Goal: Information Seeking & Learning: Learn about a topic

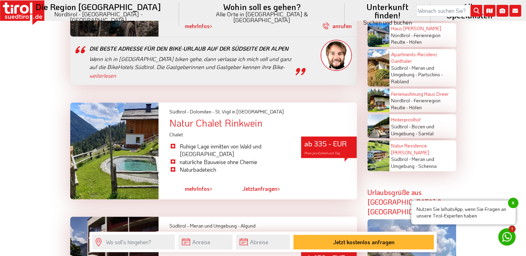
scroll to position [1528, 0]
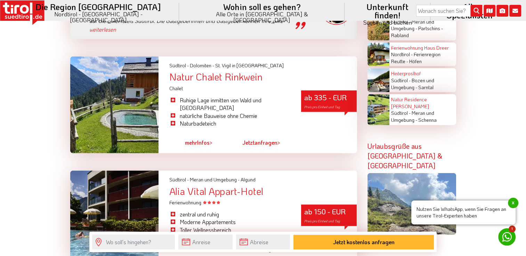
click at [221, 186] on div "Alia Vital Appart-Hotel" at bounding box center [263, 191] width 188 height 11
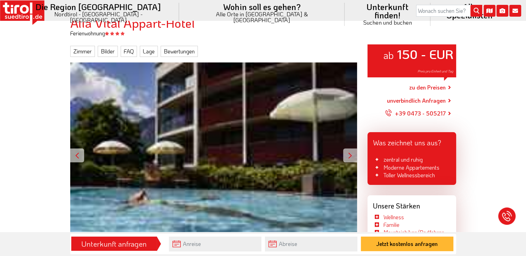
scroll to position [104, 0]
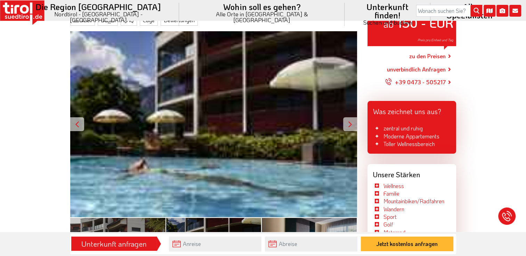
click at [349, 125] on div at bounding box center [350, 124] width 14 height 14
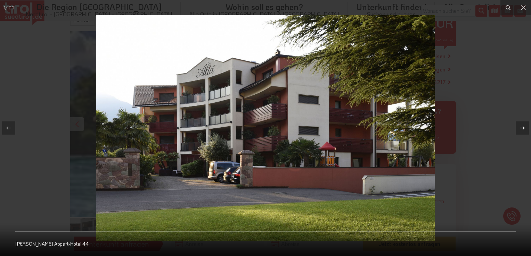
click at [521, 131] on icon at bounding box center [522, 128] width 8 height 8
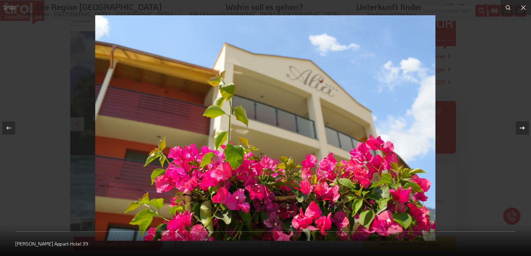
click at [521, 131] on icon at bounding box center [522, 128] width 8 height 8
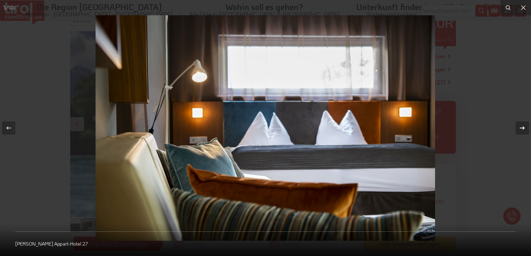
click at [521, 131] on icon at bounding box center [522, 128] width 8 height 8
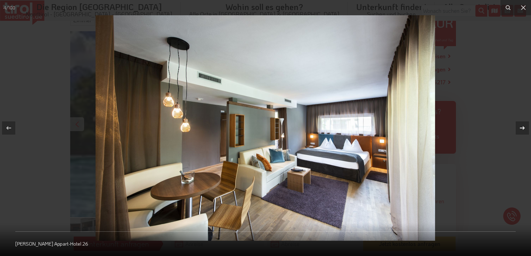
click at [521, 131] on icon at bounding box center [522, 128] width 8 height 8
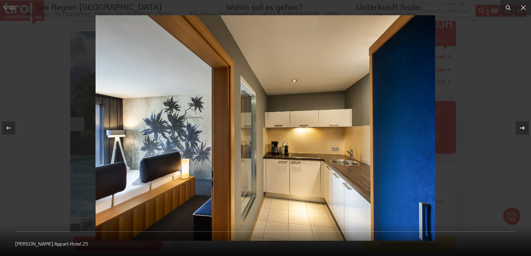
click at [521, 131] on icon at bounding box center [522, 128] width 8 height 8
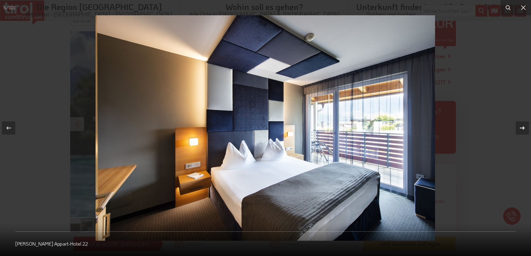
click at [521, 131] on icon at bounding box center [522, 128] width 8 height 8
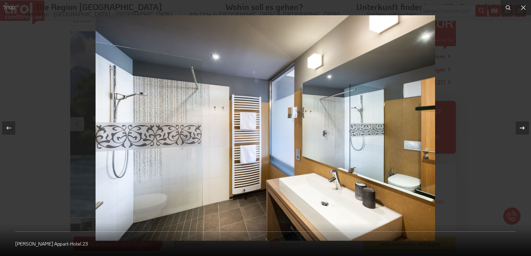
click at [521, 131] on icon at bounding box center [522, 128] width 8 height 8
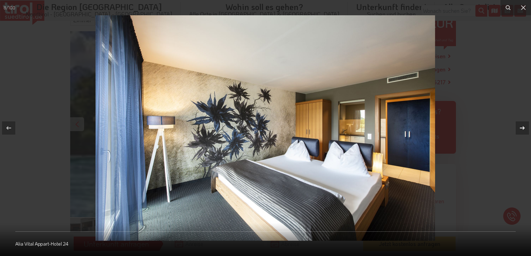
click at [521, 131] on icon at bounding box center [522, 128] width 8 height 8
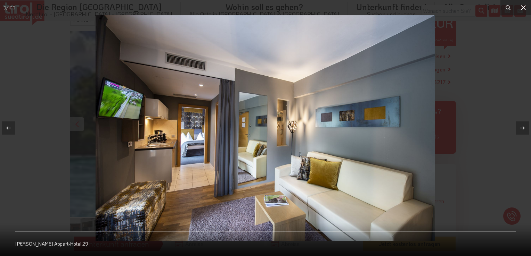
click at [523, 6] on icon at bounding box center [523, 7] width 8 height 8
